Goal: Task Accomplishment & Management: Manage account settings

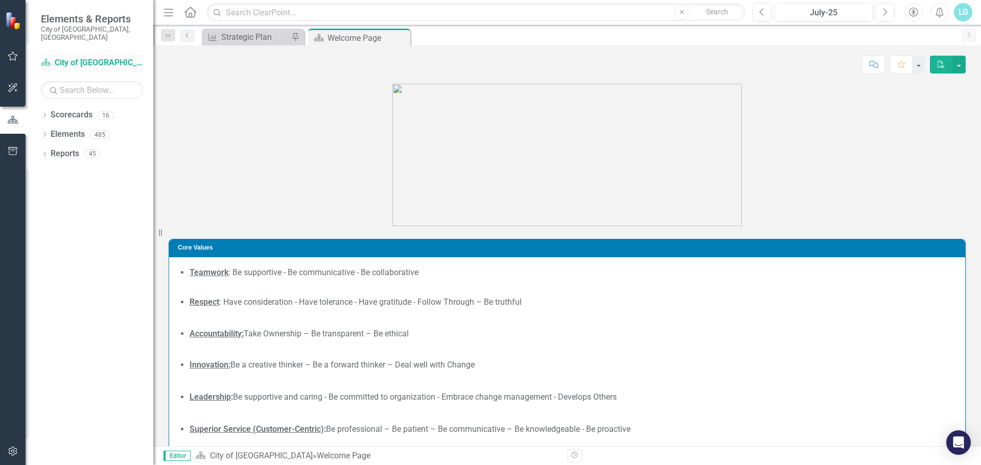
click at [45, 58] on icon "Scorecard" at bounding box center [46, 62] width 10 height 8
click at [49, 110] on div "Dropdown Scorecards 16" at bounding box center [97, 116] width 112 height 19
click at [43, 112] on div "Dropdown" at bounding box center [44, 116] width 7 height 9
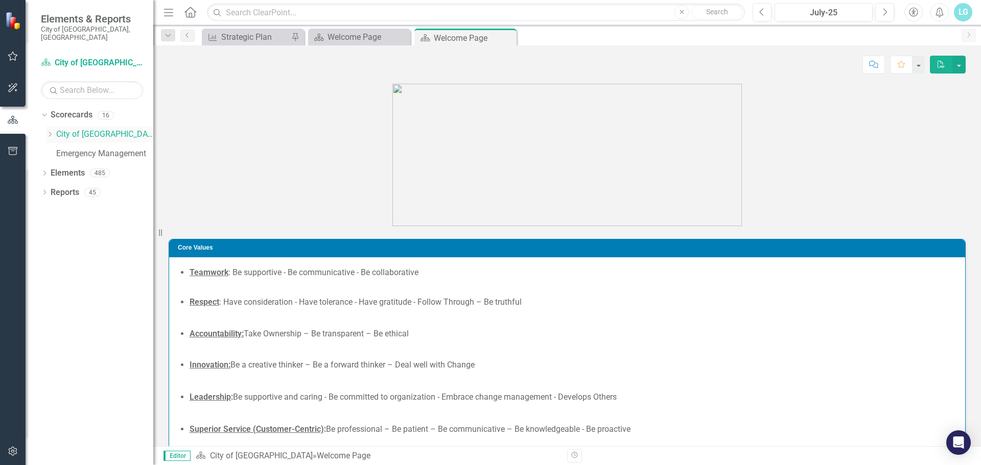
click at [48, 131] on icon "Dropdown" at bounding box center [50, 134] width 8 height 6
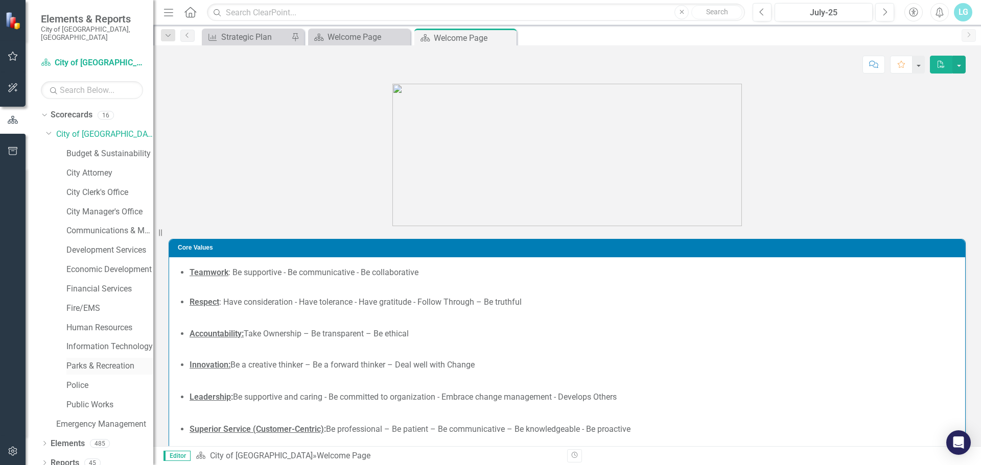
click at [85, 361] on link "Parks & Recreation" at bounding box center [109, 367] width 87 height 12
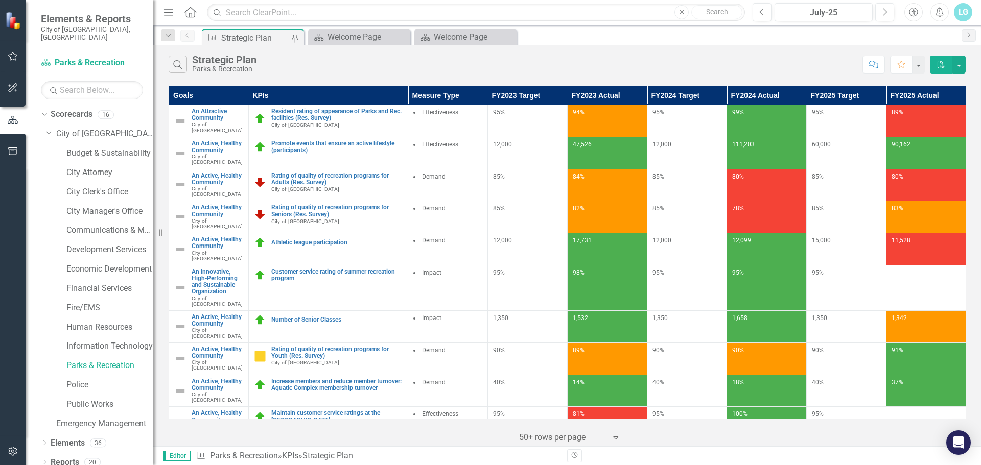
click at [260, 176] on img at bounding box center [260, 182] width 12 height 12
click at [221, 173] on link "An Active, Healthy Community" at bounding box center [218, 179] width 52 height 13
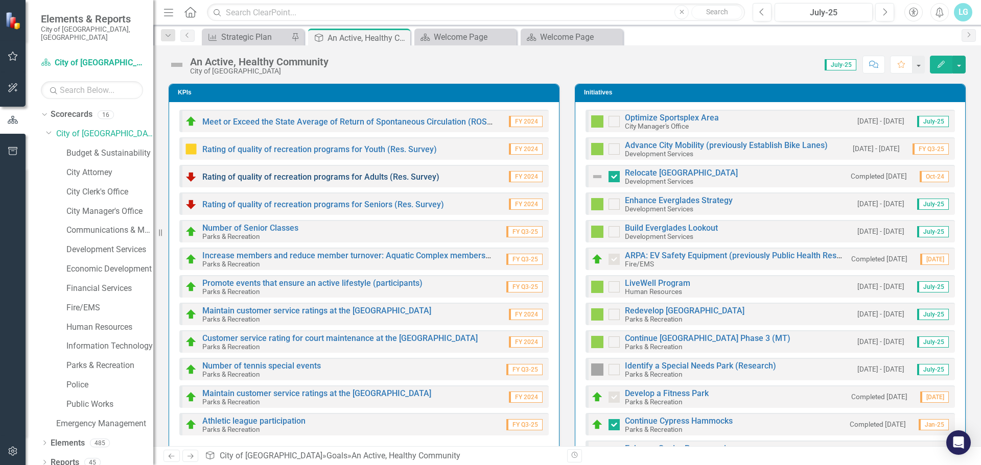
click at [364, 178] on link "Rating of quality of recreation programs for Adults (Res. Survey)" at bounding box center [320, 177] width 237 height 10
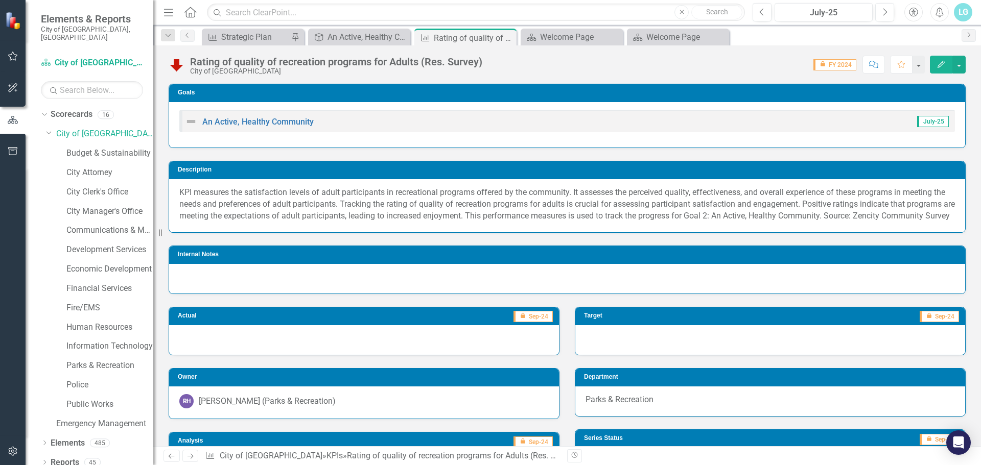
click at [182, 60] on img at bounding box center [177, 65] width 16 height 16
click at [178, 62] on img at bounding box center [177, 65] width 16 height 16
click at [960, 63] on button "button" at bounding box center [958, 65] width 13 height 18
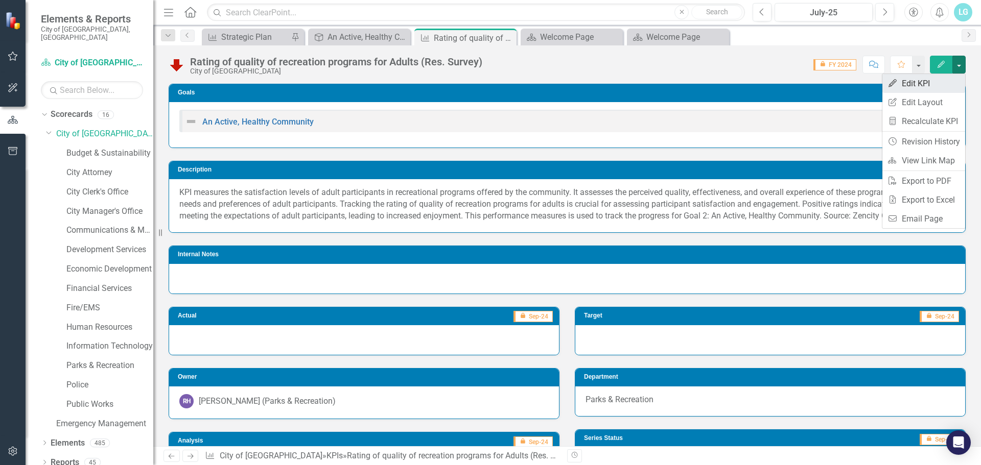
click at [925, 80] on link "Edit Edit KPI" at bounding box center [923, 83] width 83 height 19
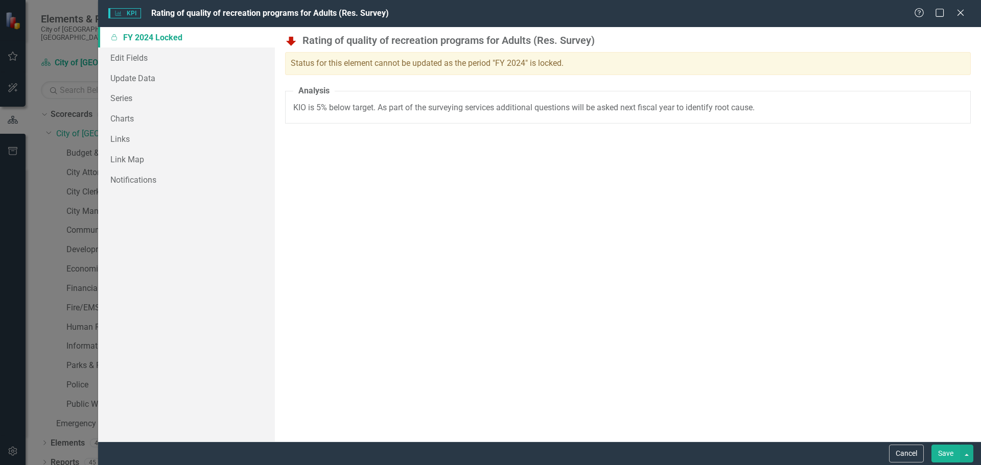
click at [587, 63] on div "Status for this element cannot be updated as the period "FY 2024" is locked." at bounding box center [628, 63] width 686 height 23
click at [293, 40] on img at bounding box center [291, 41] width 12 height 12
click at [122, 52] on link "Edit Fields" at bounding box center [186, 58] width 177 height 20
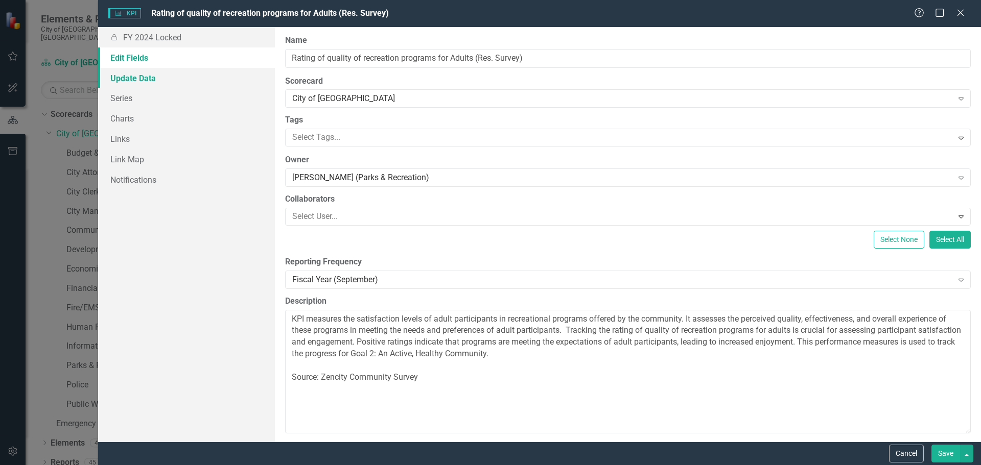
click at [163, 78] on link "Update Data" at bounding box center [186, 78] width 177 height 20
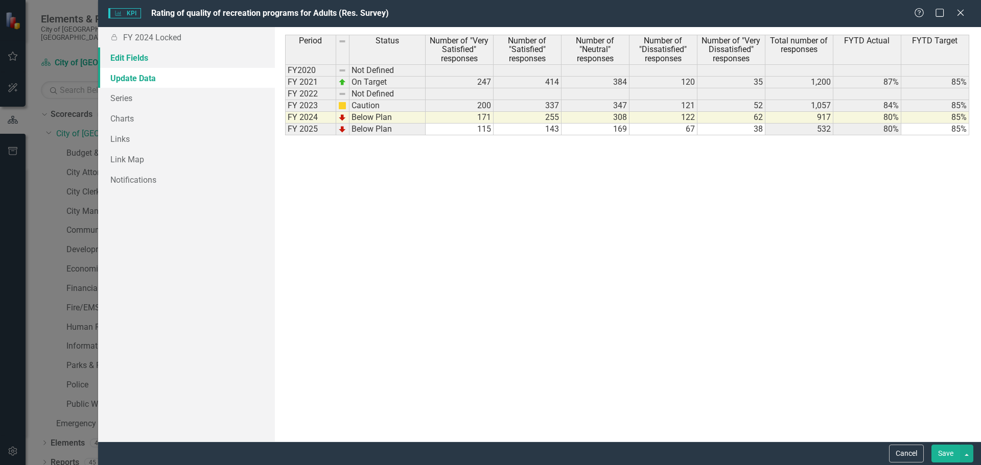
click at [142, 65] on link "Edit Fields" at bounding box center [186, 58] width 177 height 20
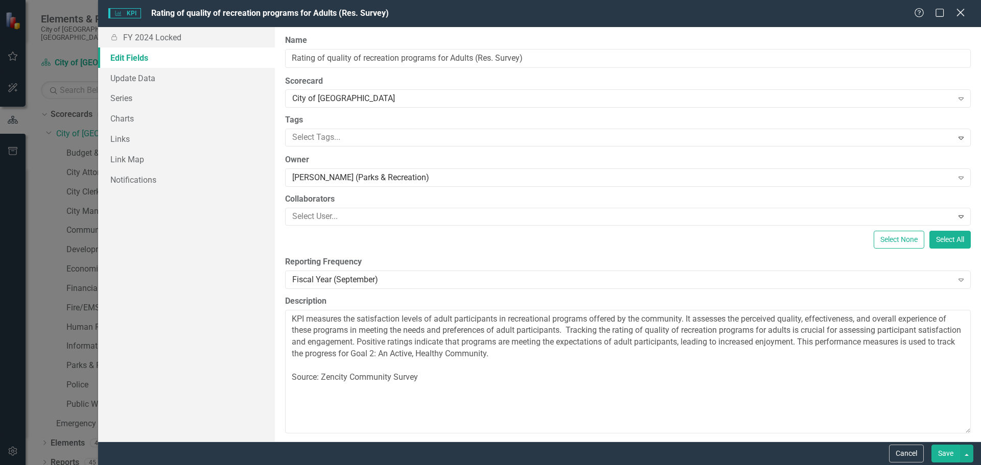
click at [960, 9] on icon "Close" at bounding box center [960, 13] width 13 height 10
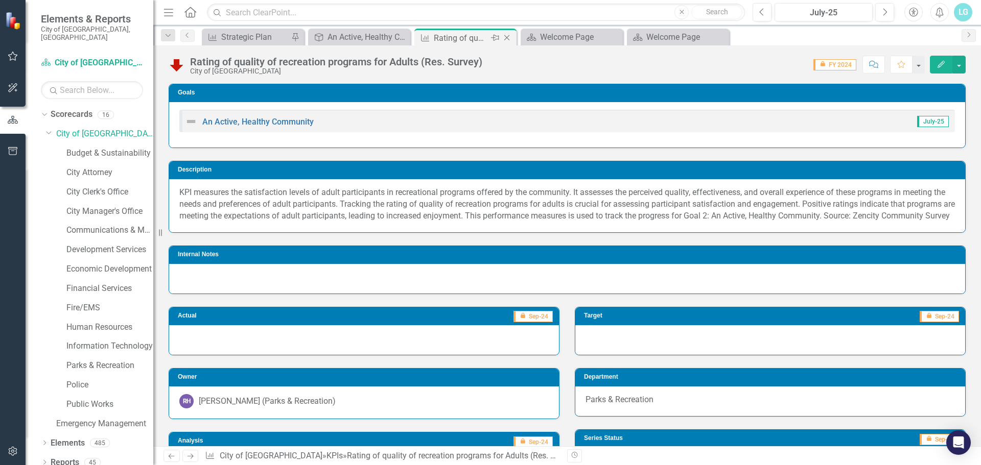
click at [503, 36] on icon "Close" at bounding box center [507, 38] width 10 height 8
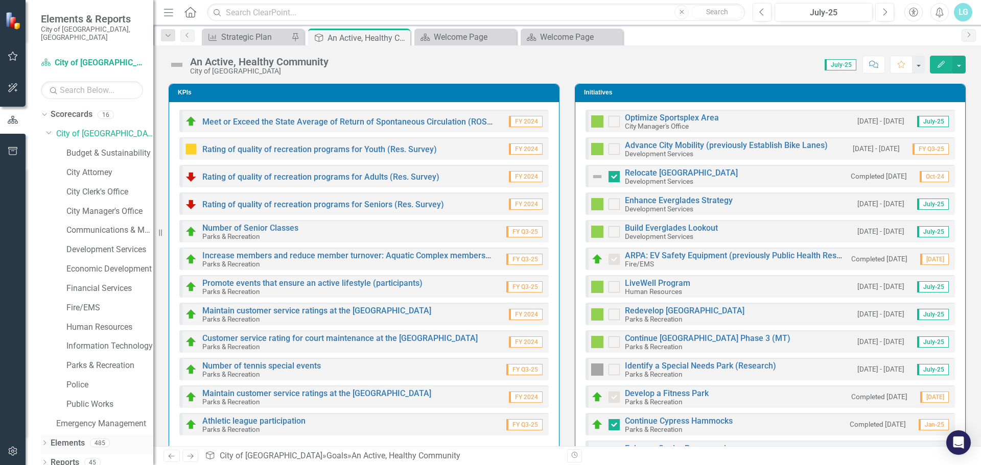
click at [45, 441] on icon "Dropdown" at bounding box center [44, 444] width 7 height 6
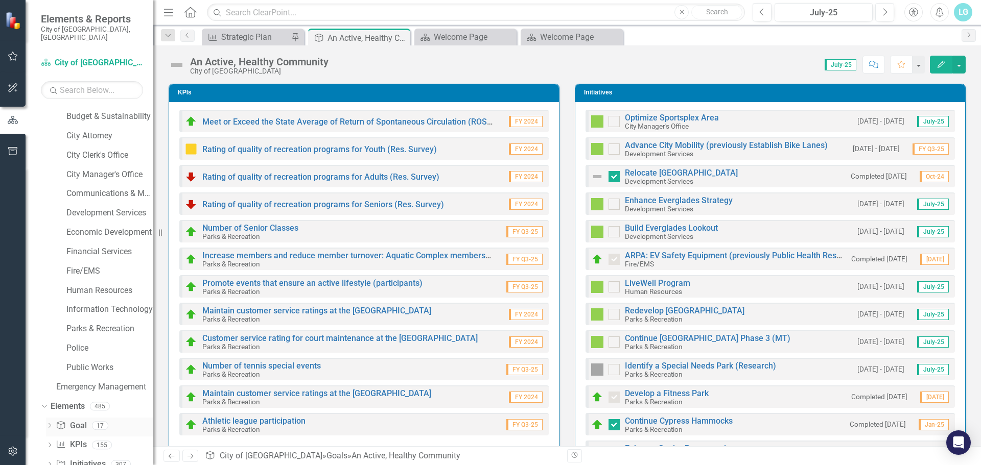
scroll to position [78, 0]
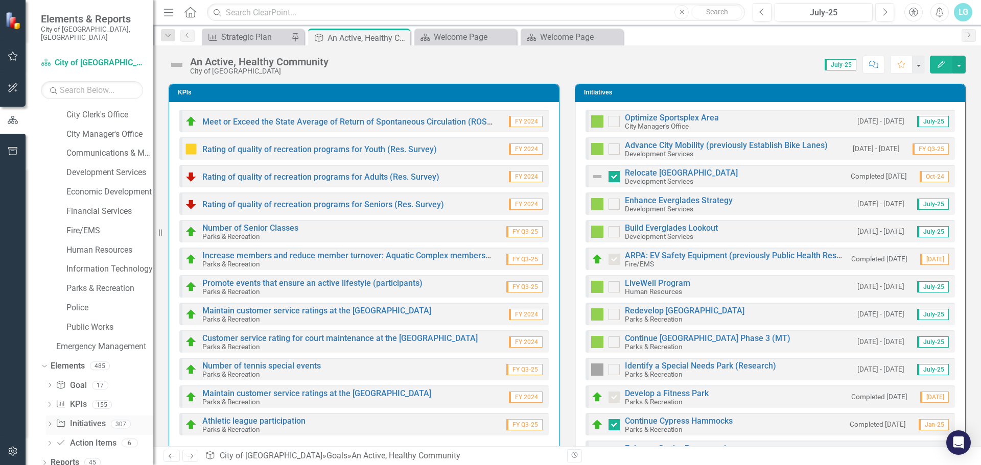
click at [83, 418] on link "Initiative Initiatives" at bounding box center [81, 424] width 50 height 12
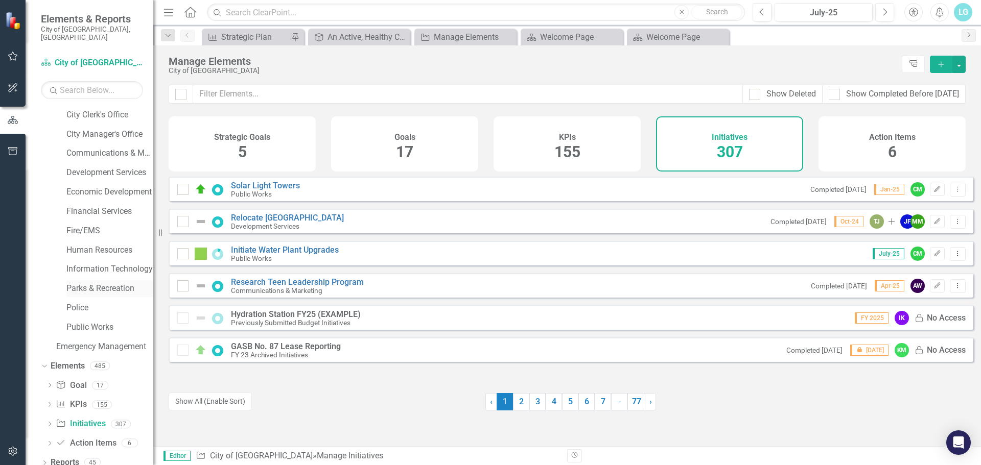
click at [104, 283] on link "Parks & Recreation" at bounding box center [109, 289] width 87 height 12
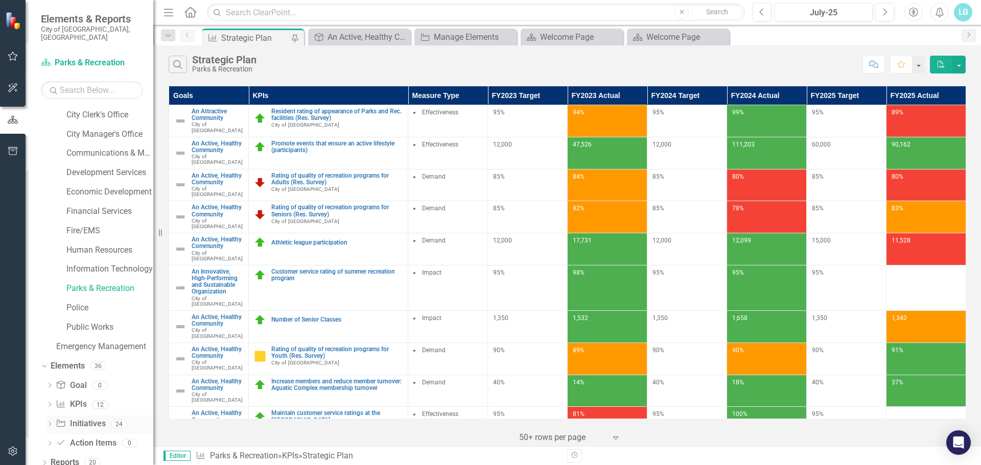
click at [97, 418] on link "Initiative Initiatives" at bounding box center [81, 424] width 50 height 12
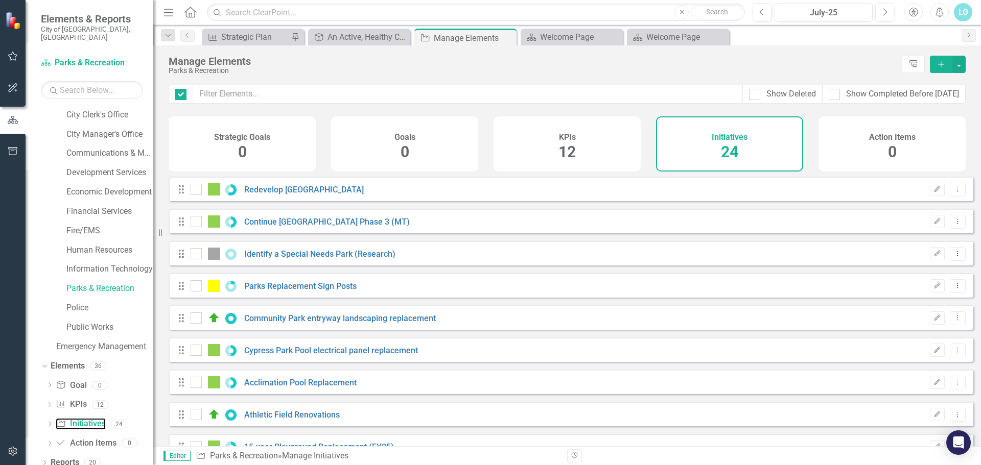
checkbox input "false"
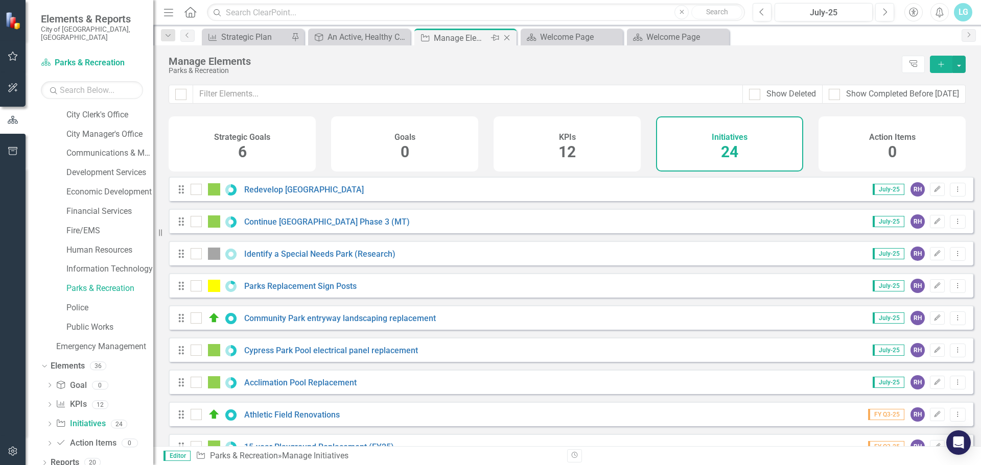
click at [505, 38] on icon "Close" at bounding box center [507, 38] width 10 height 8
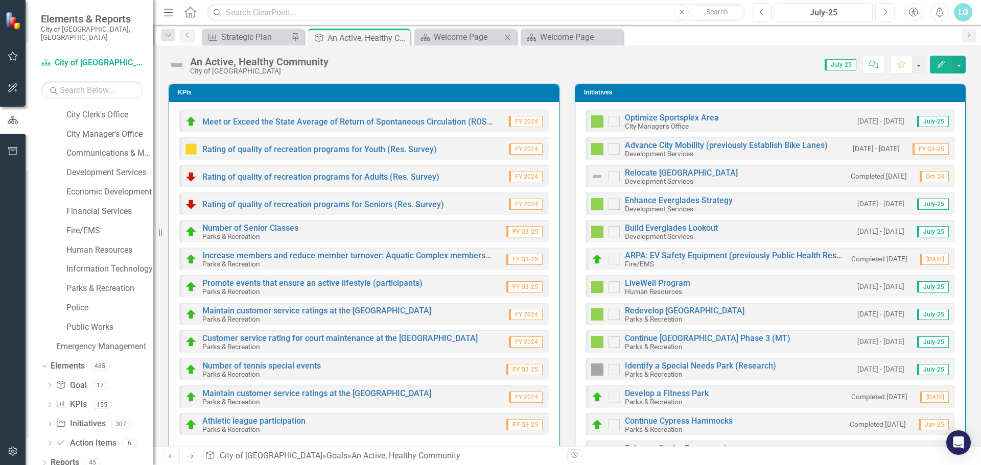
checkbox input "true"
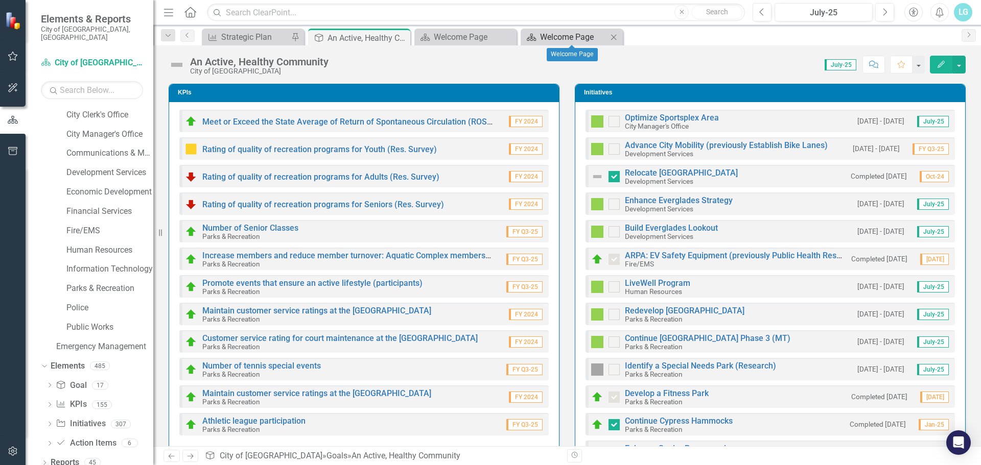
click at [541, 40] on div "Welcome Page" at bounding box center [573, 37] width 67 height 13
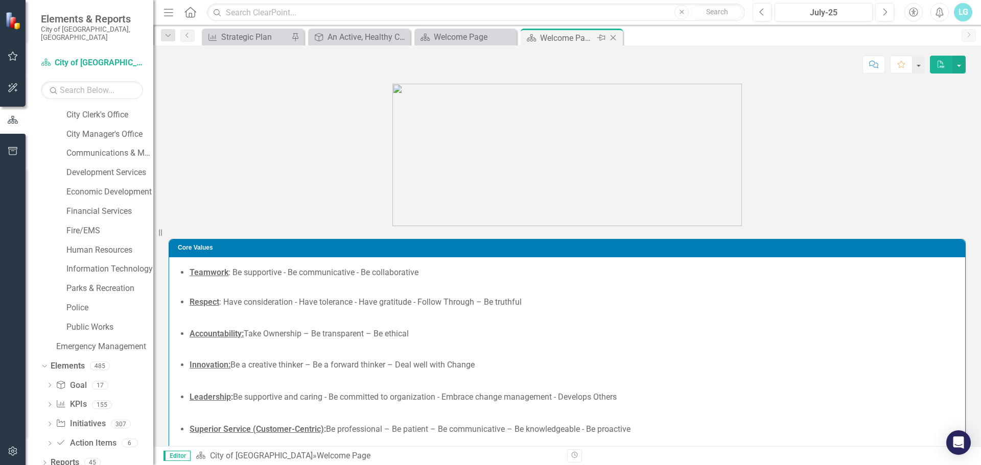
click at [611, 38] on icon "Close" at bounding box center [613, 38] width 10 height 8
click at [506, 38] on icon "Close" at bounding box center [507, 38] width 10 height 8
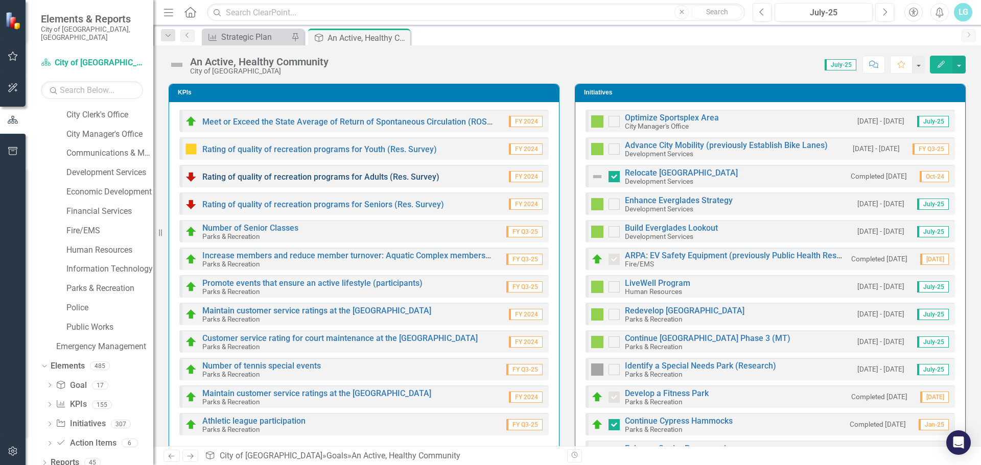
click at [263, 178] on link "Rating of quality of recreation programs for Adults (Res. Survey)" at bounding box center [320, 177] width 237 height 10
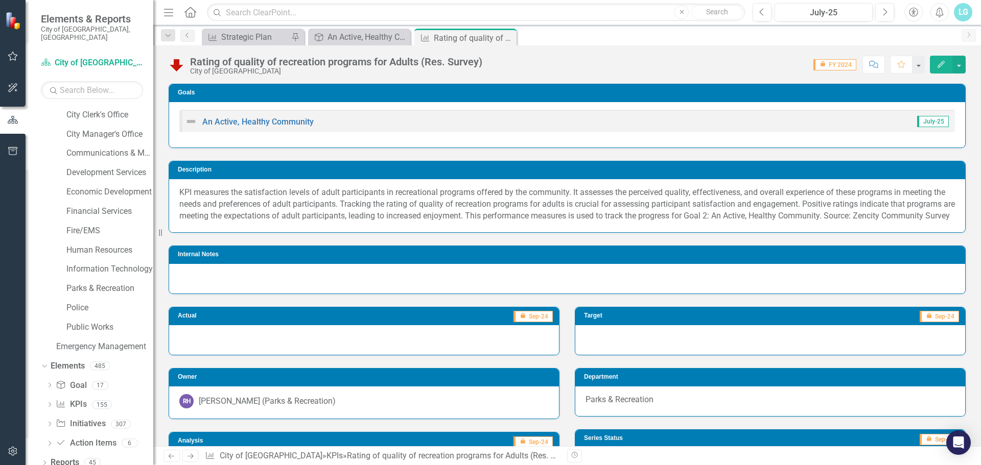
click at [964, 11] on div "LG" at bounding box center [963, 12] width 18 height 18
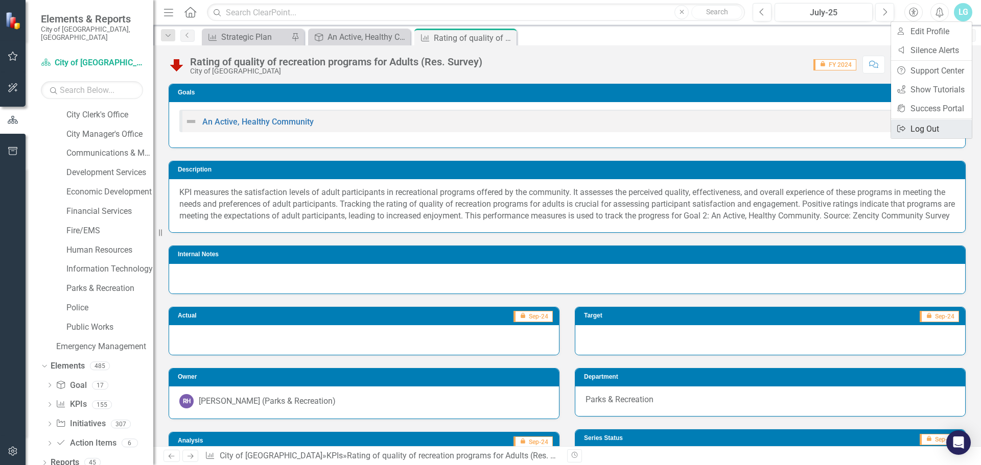
click at [937, 128] on link "Logout Log Out" at bounding box center [931, 129] width 81 height 19
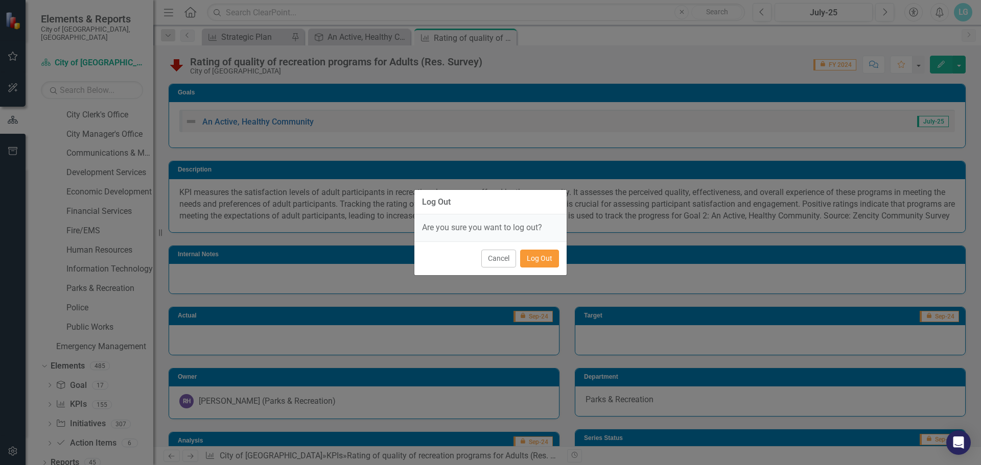
click at [548, 258] on button "Log Out" at bounding box center [539, 259] width 39 height 18
